Goal: Task Accomplishment & Management: Use online tool/utility

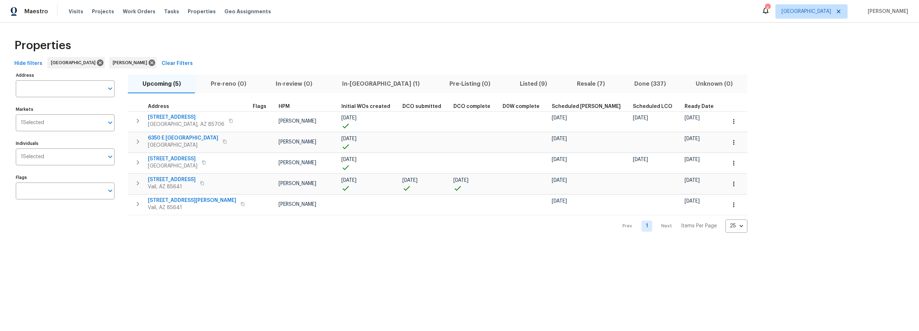
click at [566, 85] on span "Resale (7)" at bounding box center [590, 84] width 49 height 10
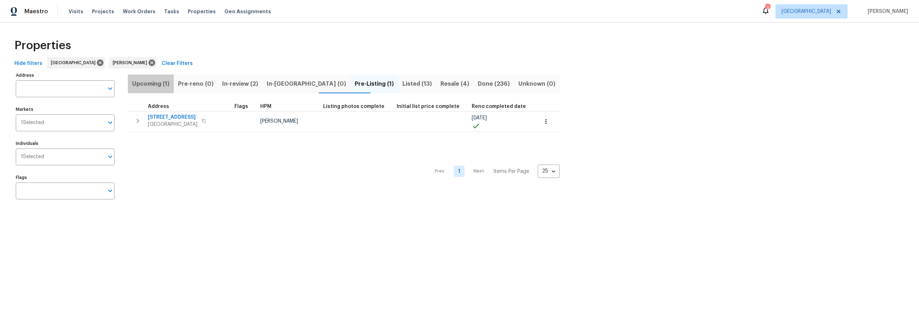
click at [163, 84] on span "Upcoming (1)" at bounding box center [150, 84] width 37 height 10
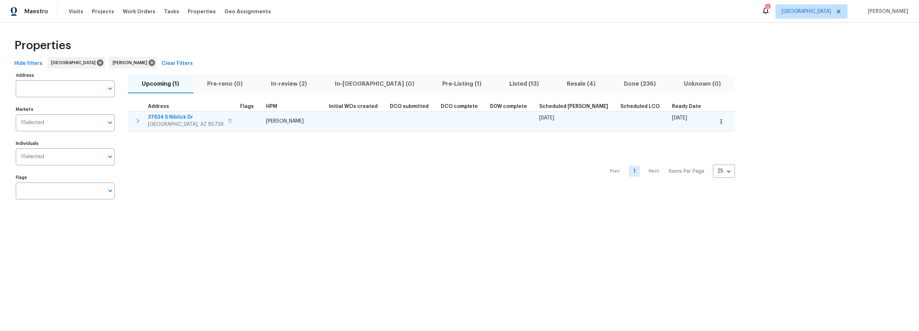
click at [718, 124] on icon "button" at bounding box center [721, 121] width 7 height 7
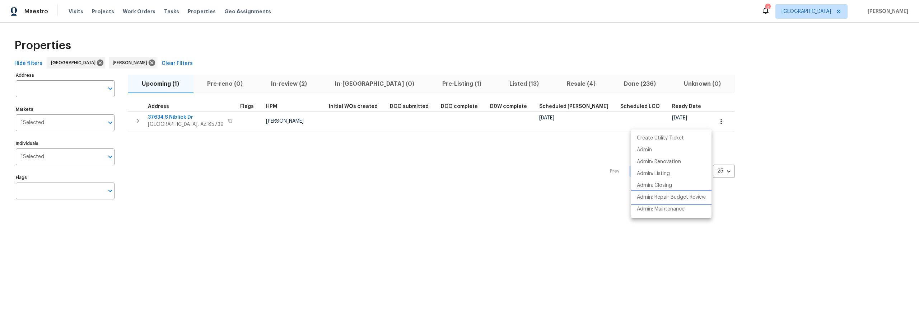
click at [662, 199] on p "Admin: Repair Budget Review" at bounding box center [671, 198] width 69 height 8
click at [480, 84] on div at bounding box center [459, 165] width 919 height 331
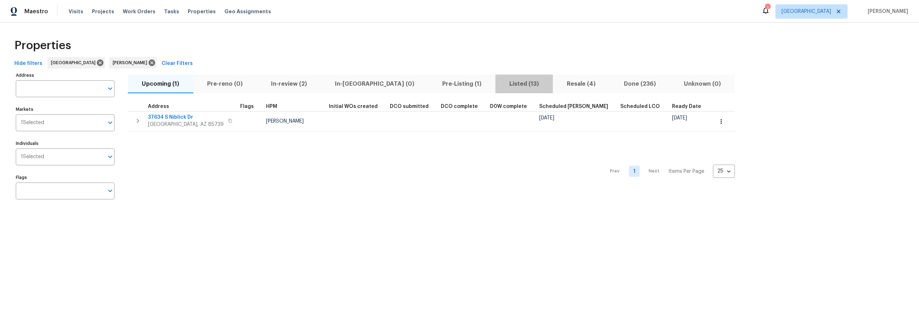
click at [500, 85] on span "Listed (13)" at bounding box center [524, 84] width 49 height 10
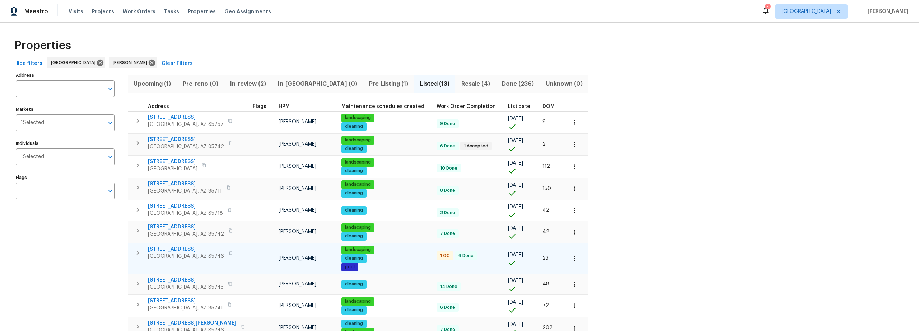
click at [187, 247] on span "7349 S Avenida Perlina" at bounding box center [186, 249] width 76 height 7
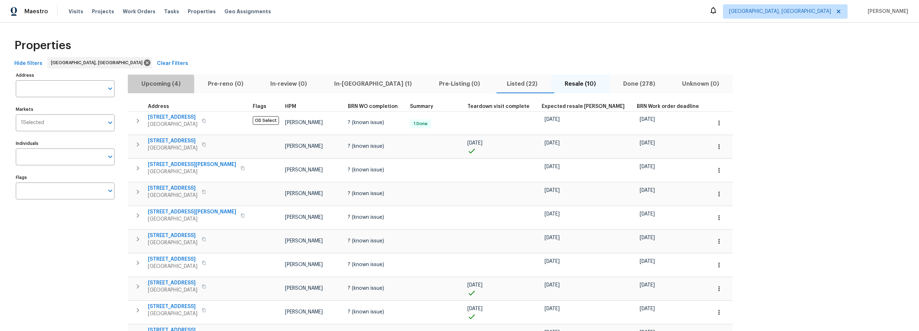
click at [158, 85] on span "Upcoming (4)" at bounding box center [161, 84] width 58 height 10
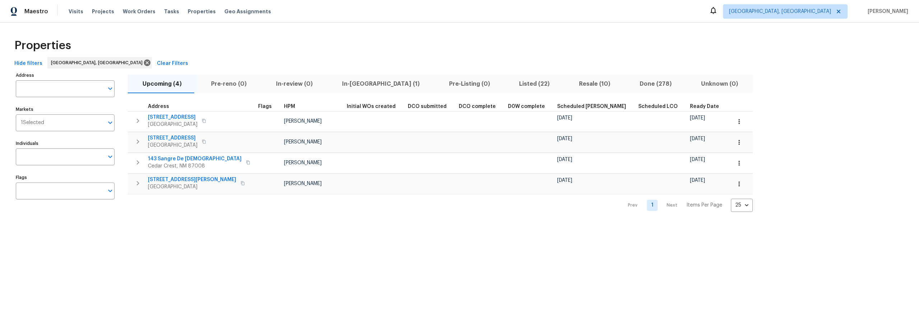
click at [348, 85] on span "In-reno (1)" at bounding box center [381, 84] width 98 height 10
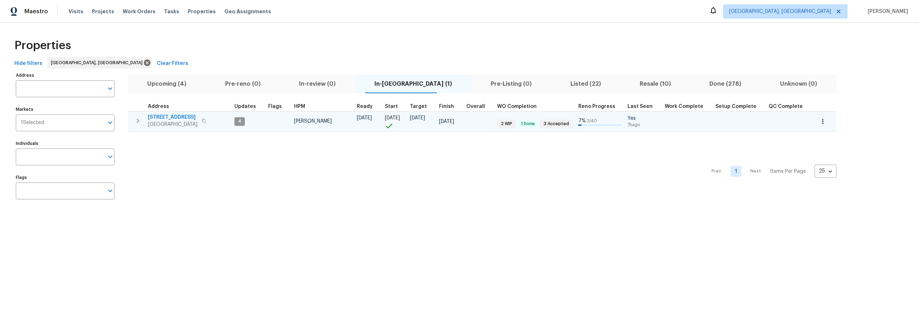
click at [185, 118] on span "11632 Copper Ave NE" at bounding box center [173, 117] width 50 height 7
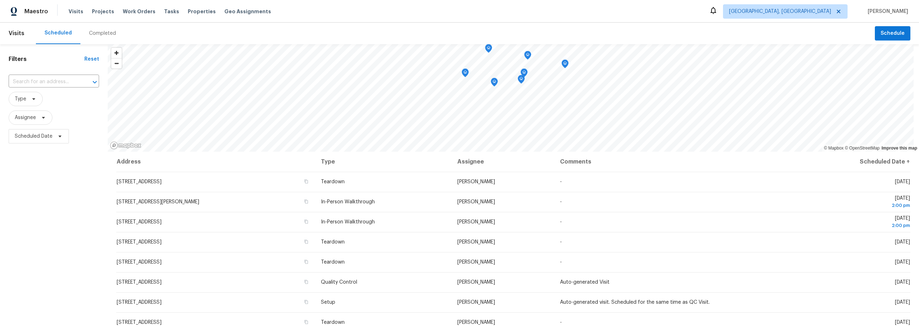
click at [99, 35] on div "Completed" at bounding box center [102, 33] width 27 height 7
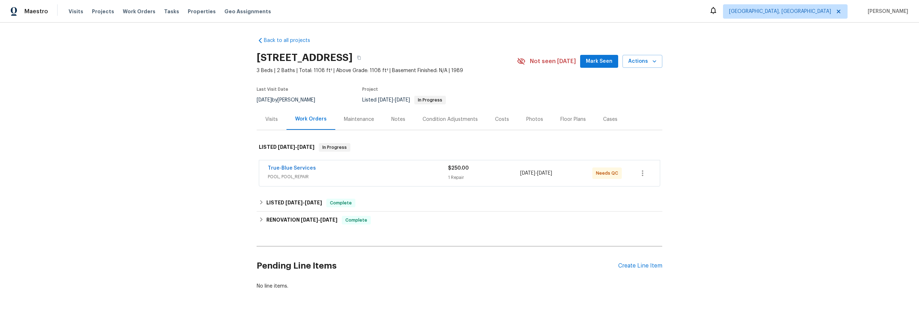
click at [356, 175] on span "POOL, POOL_REPAIR" at bounding box center [358, 176] width 180 height 7
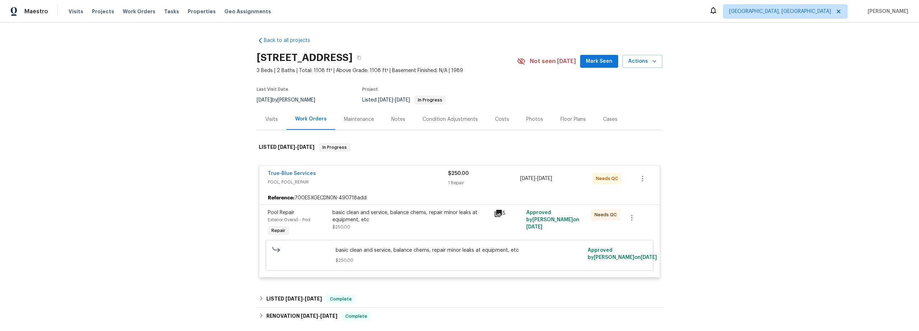
click at [411, 226] on div "basic clean and service, balance chems, repair minor leaks at equipment, etc $2…" at bounding box center [410, 220] width 157 height 22
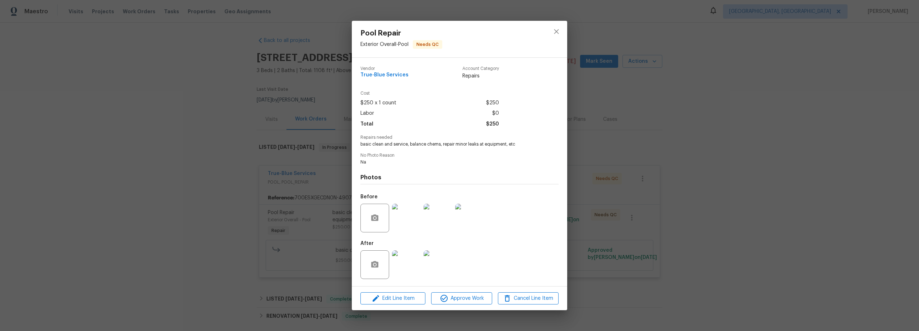
click at [410, 271] on img at bounding box center [406, 265] width 29 height 29
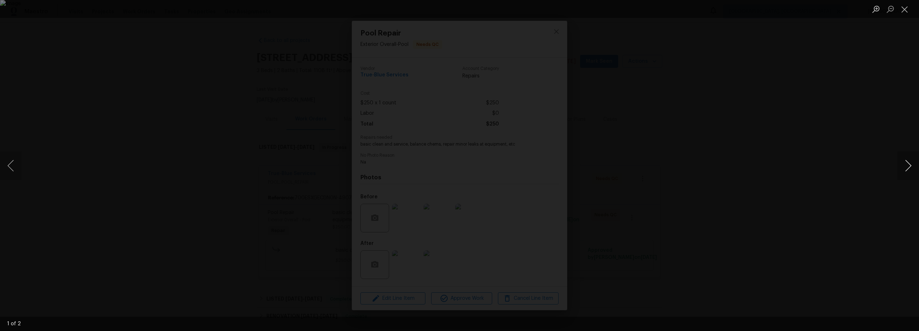
click at [909, 168] on button "Next image" at bounding box center [909, 166] width 22 height 29
click at [909, 167] on button "Next image" at bounding box center [909, 166] width 22 height 29
click at [905, 11] on button "Close lightbox" at bounding box center [905, 9] width 14 height 13
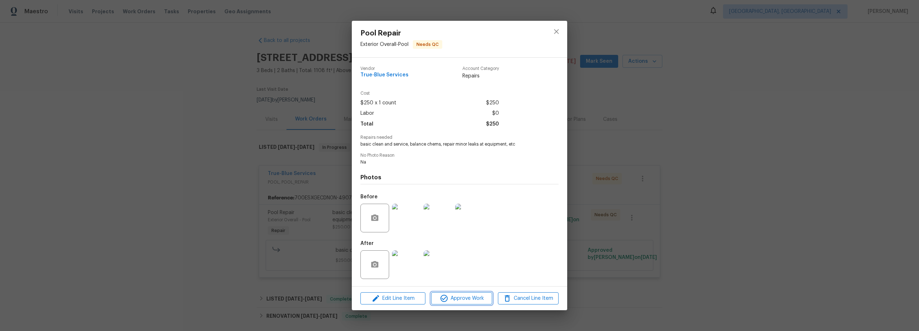
click at [460, 299] on span "Approve Work" at bounding box center [461, 298] width 56 height 9
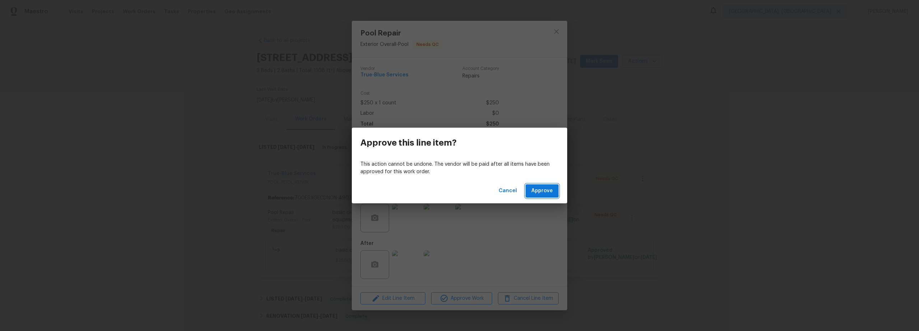
click at [543, 190] on span "Approve" at bounding box center [542, 191] width 22 height 9
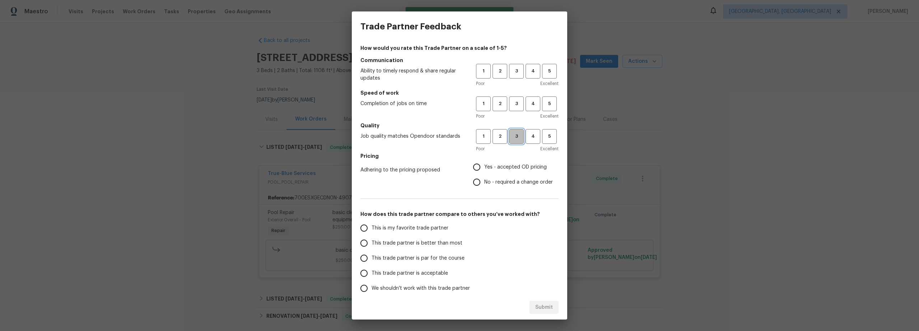
drag, startPoint x: 511, startPoint y: 137, endPoint x: 514, endPoint y: 113, distance: 24.2
click at [511, 136] on span "3" at bounding box center [516, 136] width 13 height 8
click at [513, 101] on span "3" at bounding box center [516, 104] width 13 height 8
click at [515, 78] on button "3" at bounding box center [516, 71] width 15 height 15
click at [475, 169] on input "Yes - accepted OD pricing" at bounding box center [476, 167] width 15 height 15
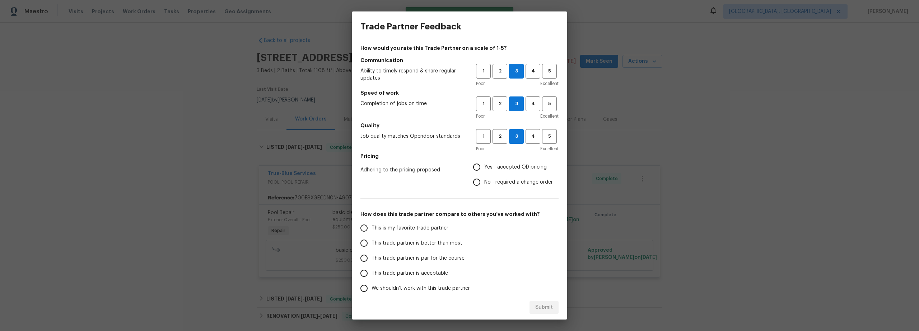
radio input "true"
click at [363, 228] on input "This is my favorite trade partner" at bounding box center [364, 228] width 15 height 15
click at [541, 309] on span "Submit" at bounding box center [544, 307] width 18 height 9
radio input "true"
